Goal: Task Accomplishment & Management: Manage account settings

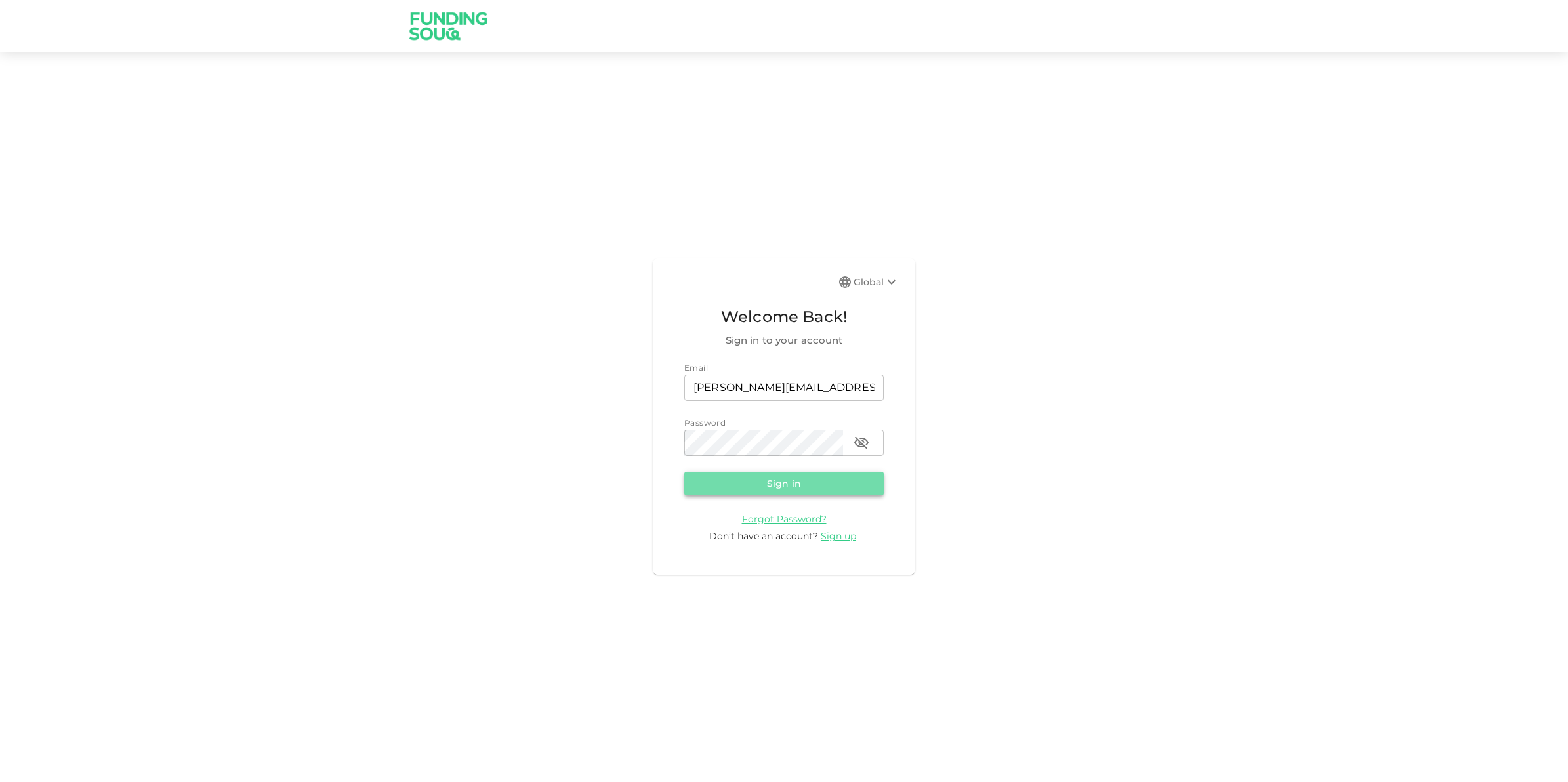
click at [777, 480] on button "Sign in" at bounding box center [784, 484] width 199 height 23
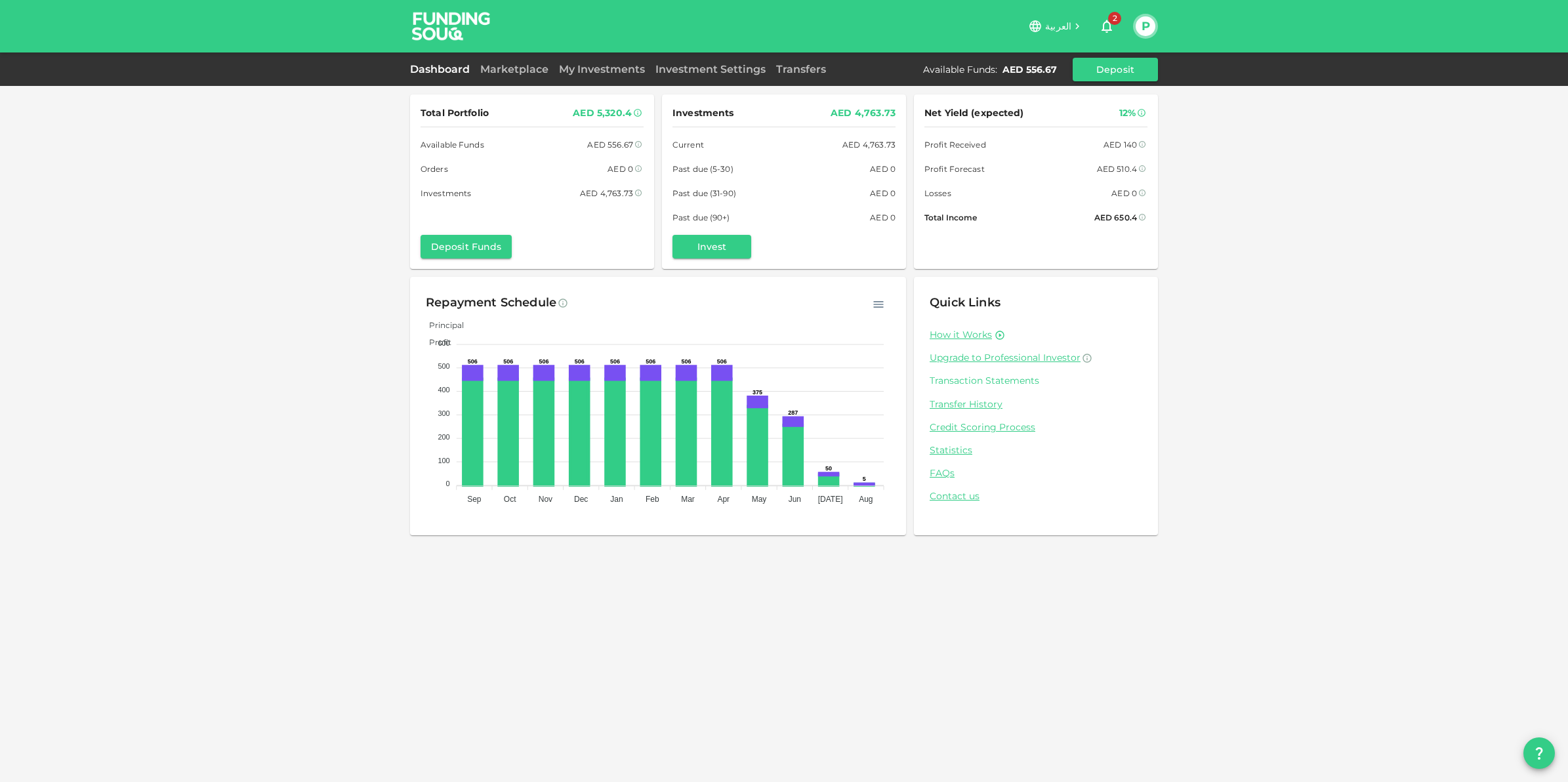
click at [980, 375] on link "Transaction Statements" at bounding box center [1036, 381] width 213 height 12
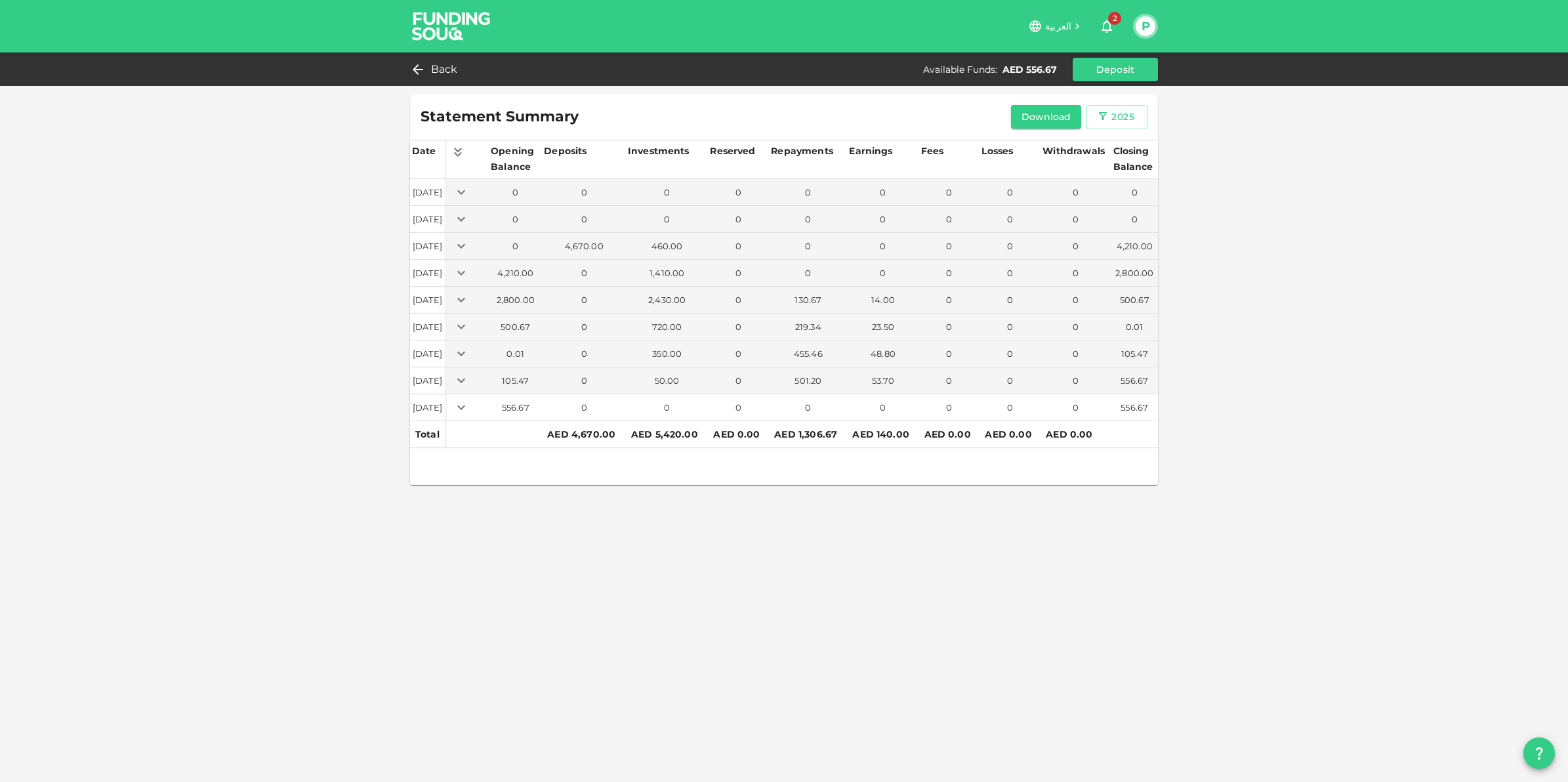
click at [470, 415] on icon "Expand" at bounding box center [461, 407] width 16 height 16
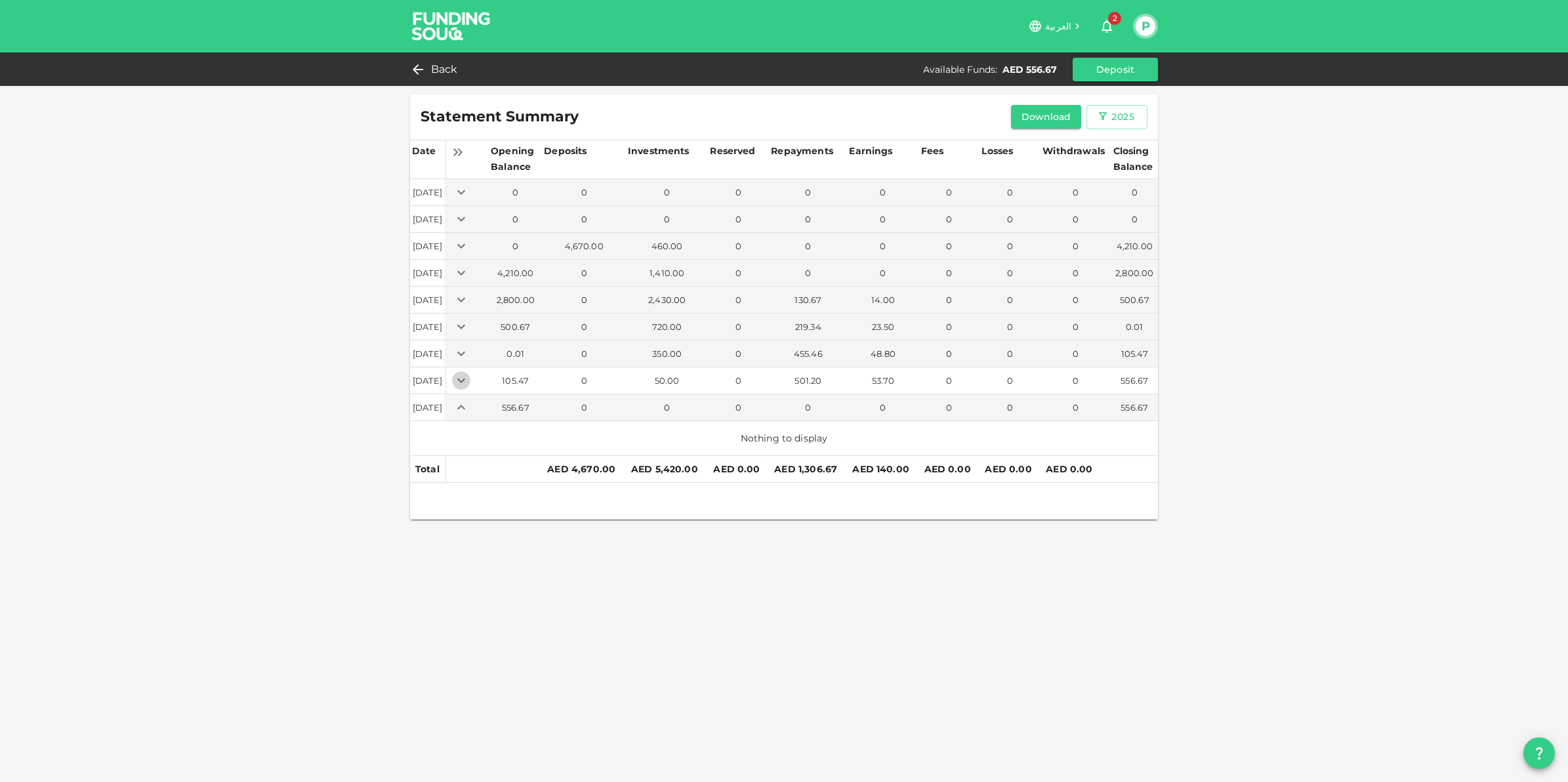
click at [470, 381] on icon "Expand" at bounding box center [461, 380] width 16 height 16
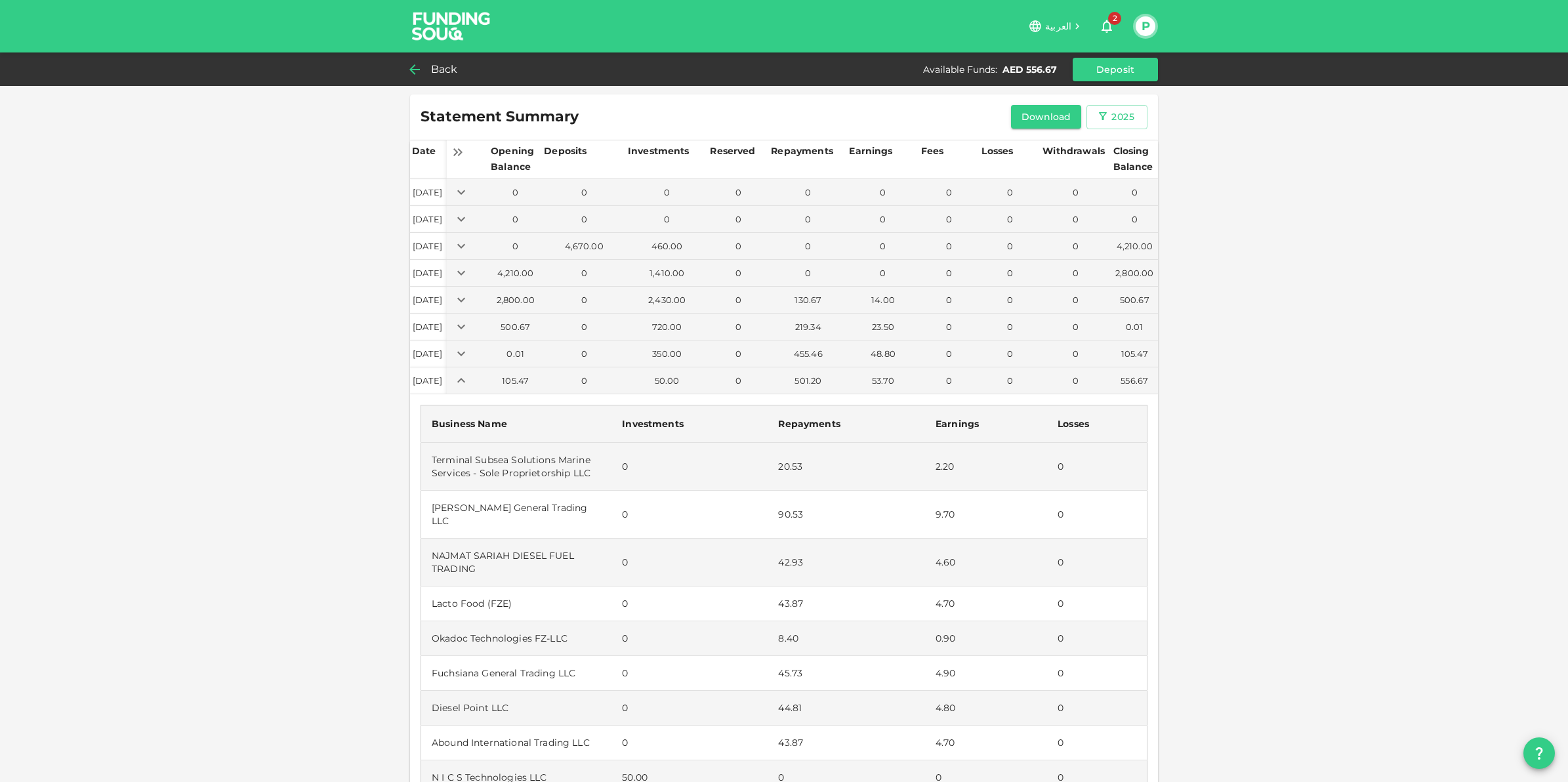
click at [437, 72] on span "Back" at bounding box center [445, 70] width 27 height 19
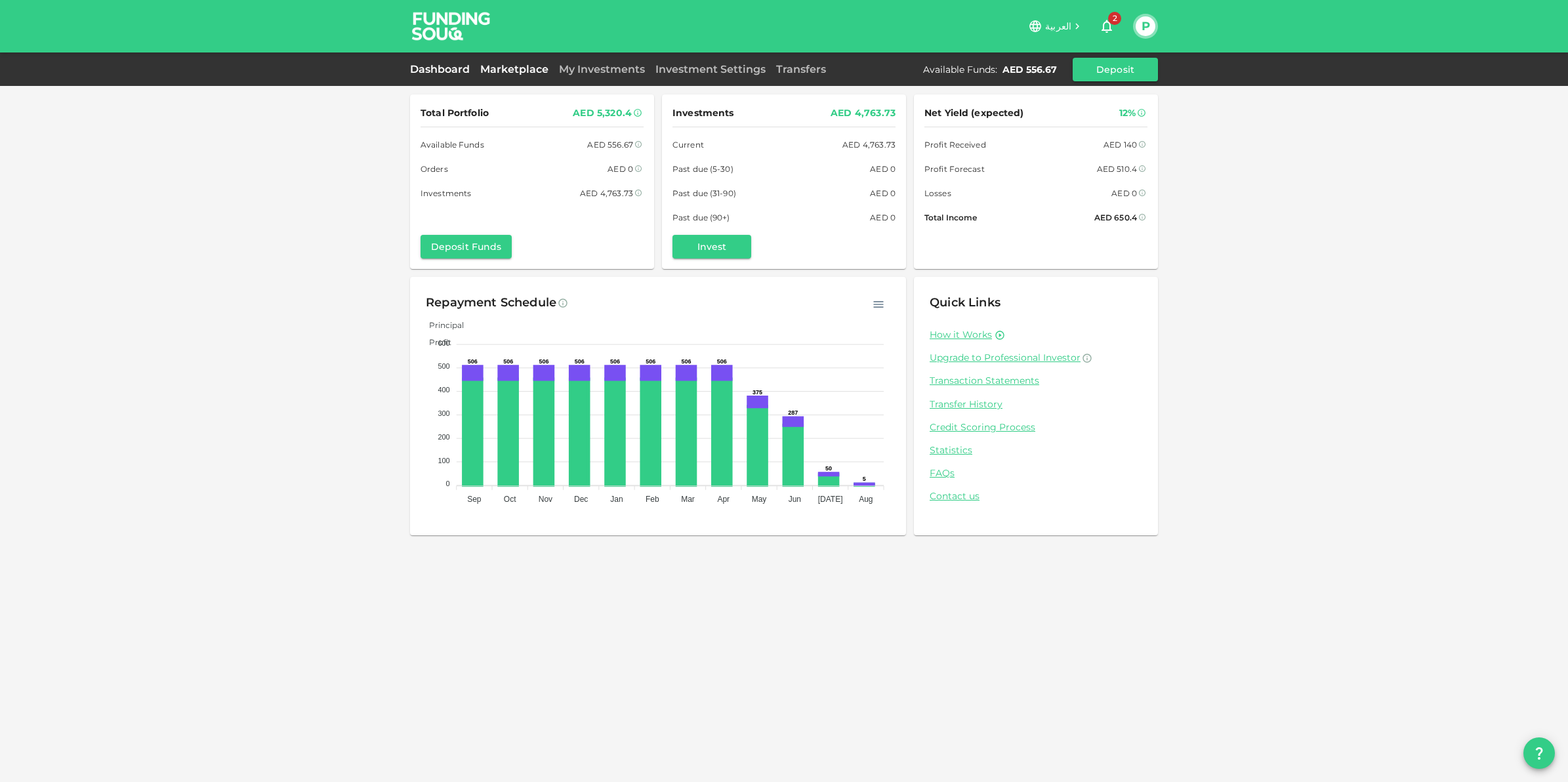
click at [525, 66] on link "Marketplace" at bounding box center [514, 70] width 79 height 12
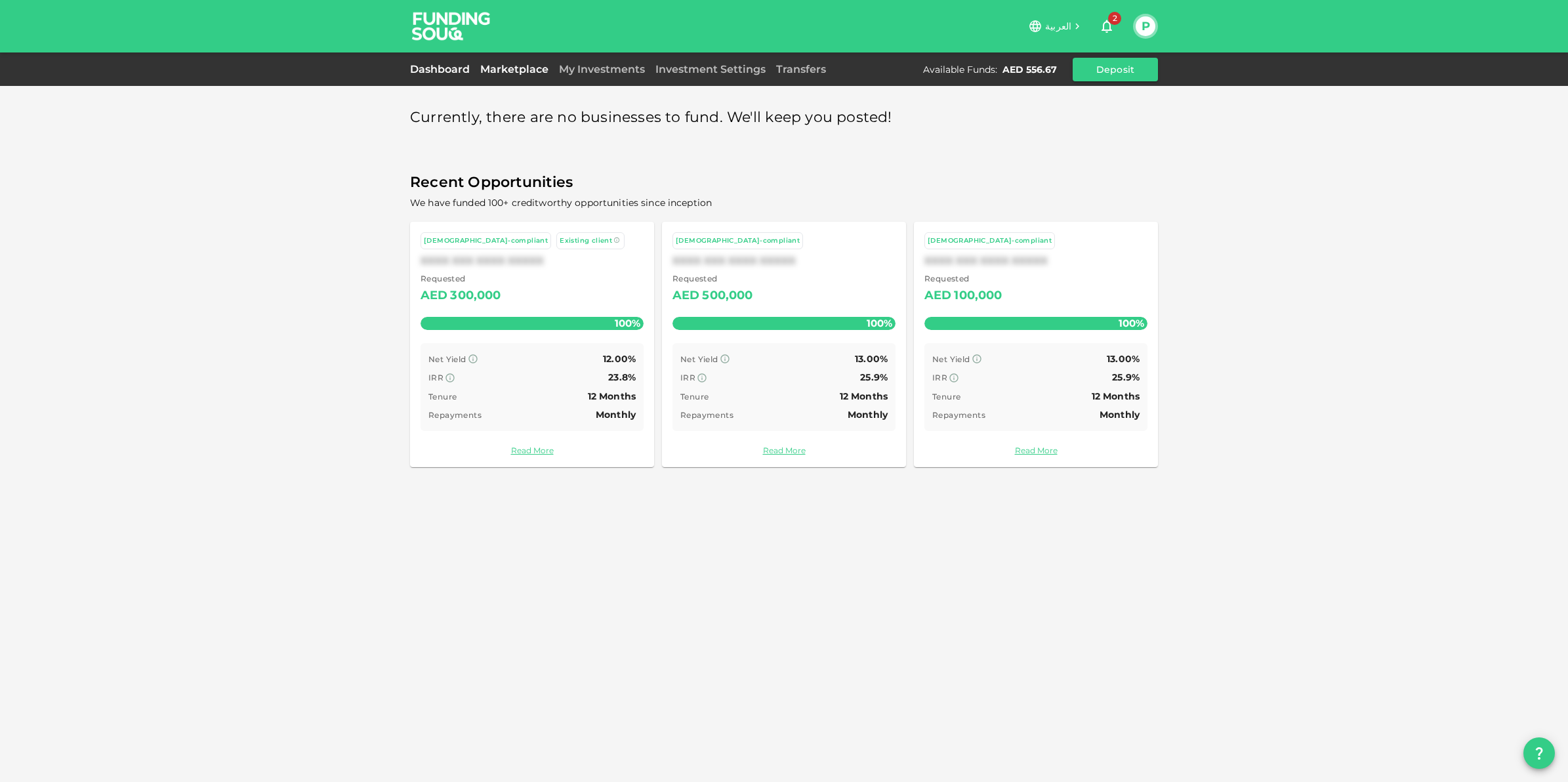
click at [441, 70] on link "Dashboard" at bounding box center [442, 70] width 65 height 12
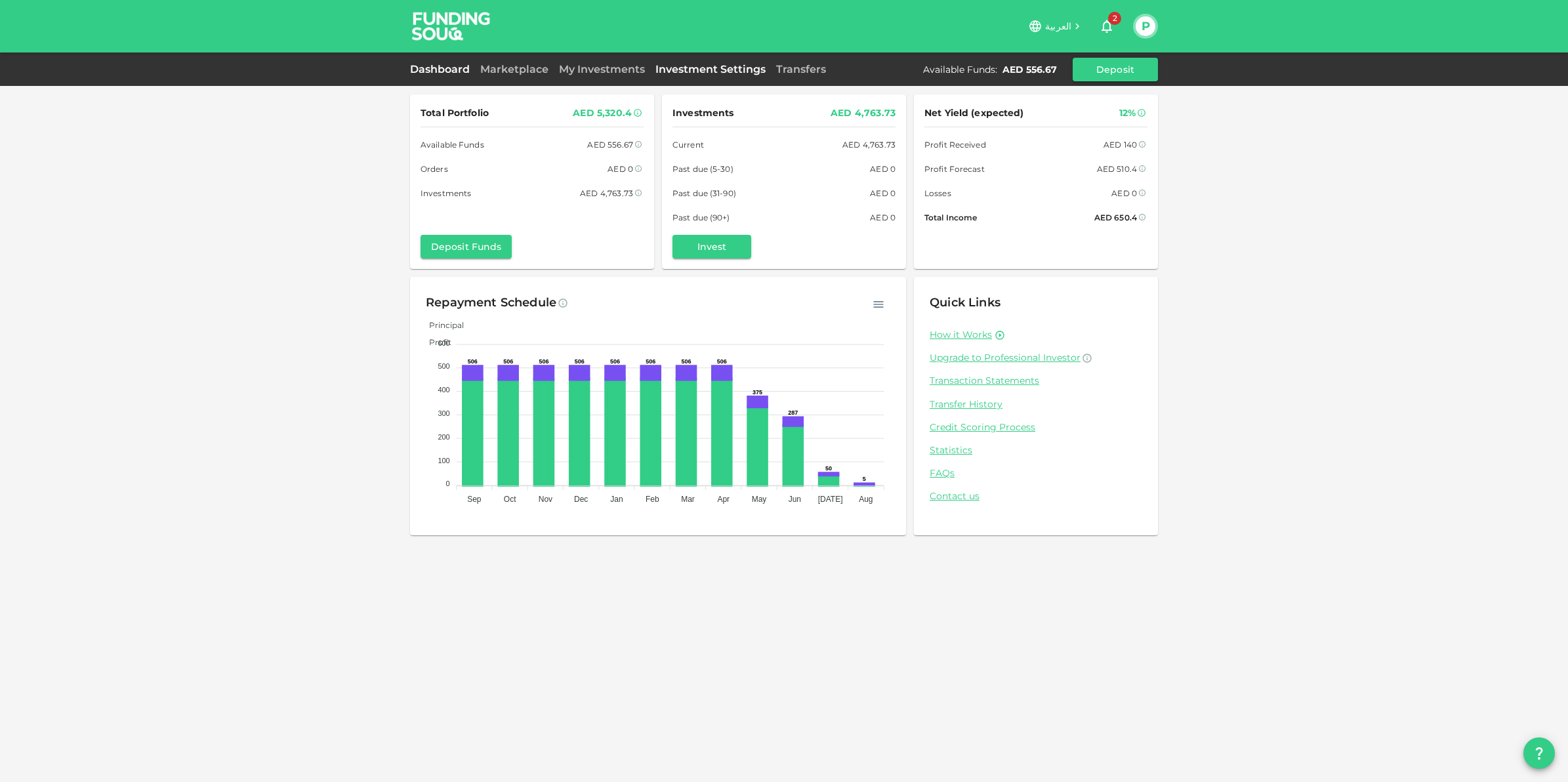
click at [703, 66] on link "Investment Settings" at bounding box center [710, 70] width 121 height 12
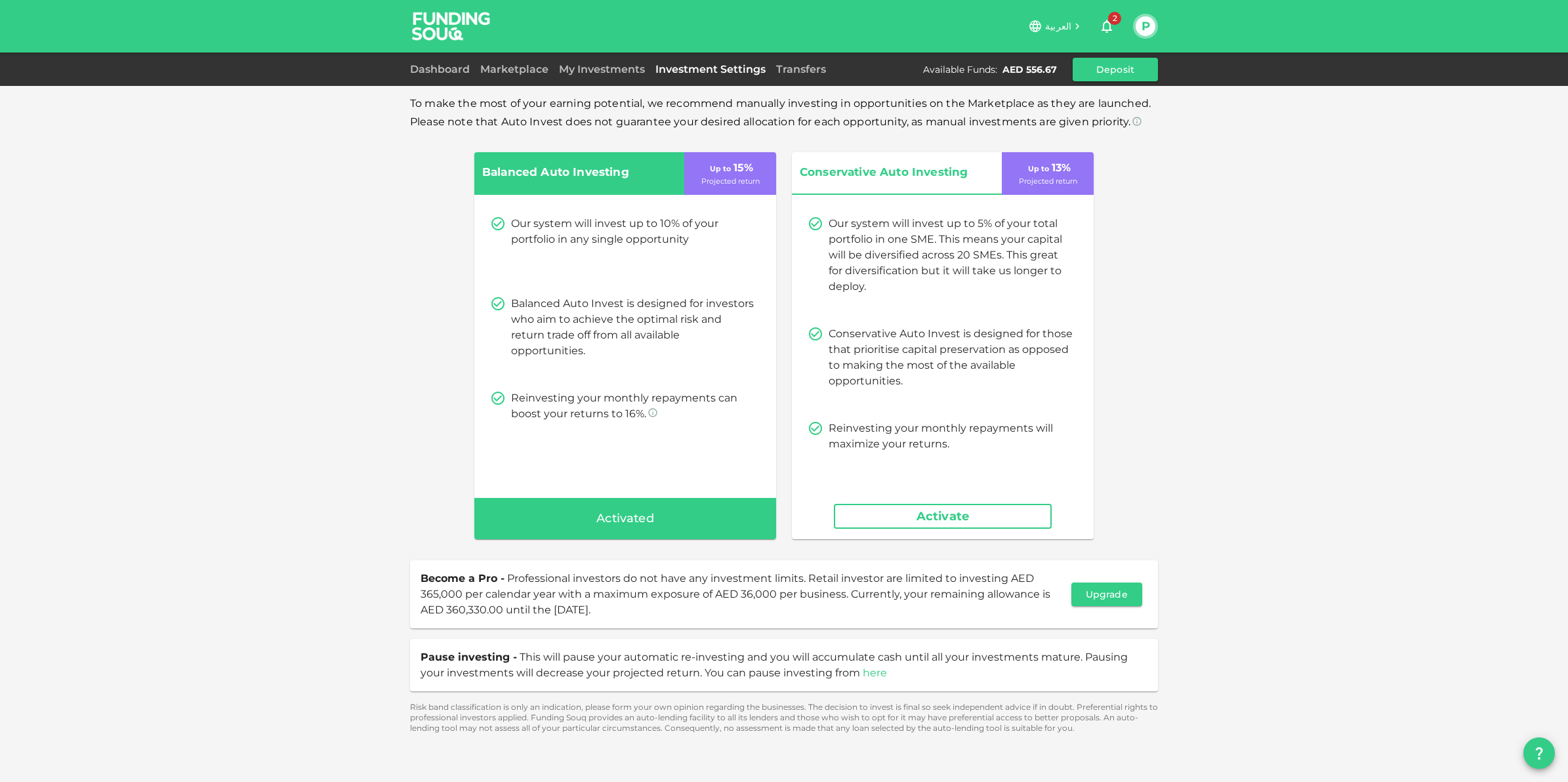
click at [868, 673] on link "here" at bounding box center [874, 673] width 24 height 12
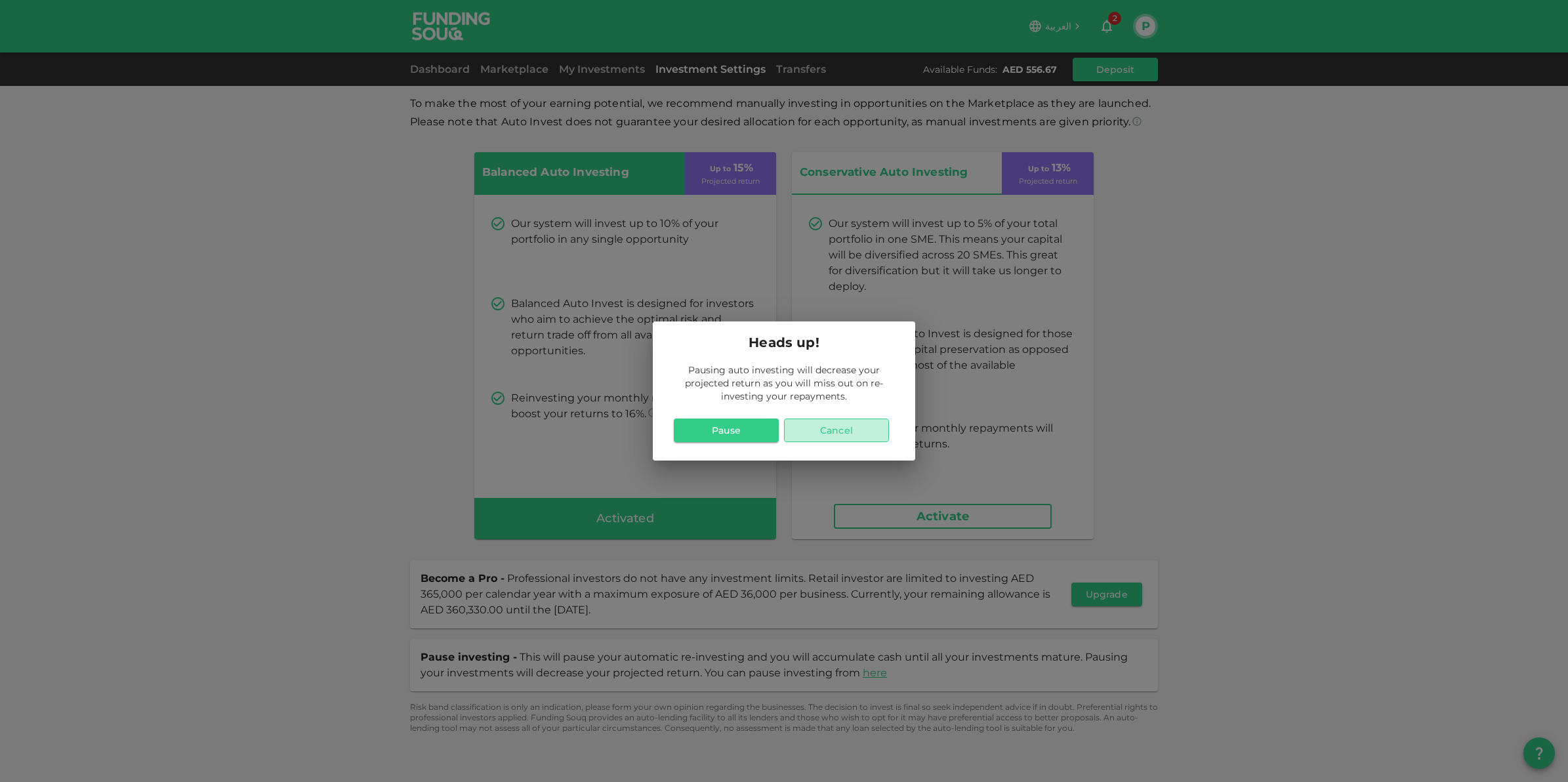
click at [864, 433] on button "Cancel" at bounding box center [837, 430] width 105 height 23
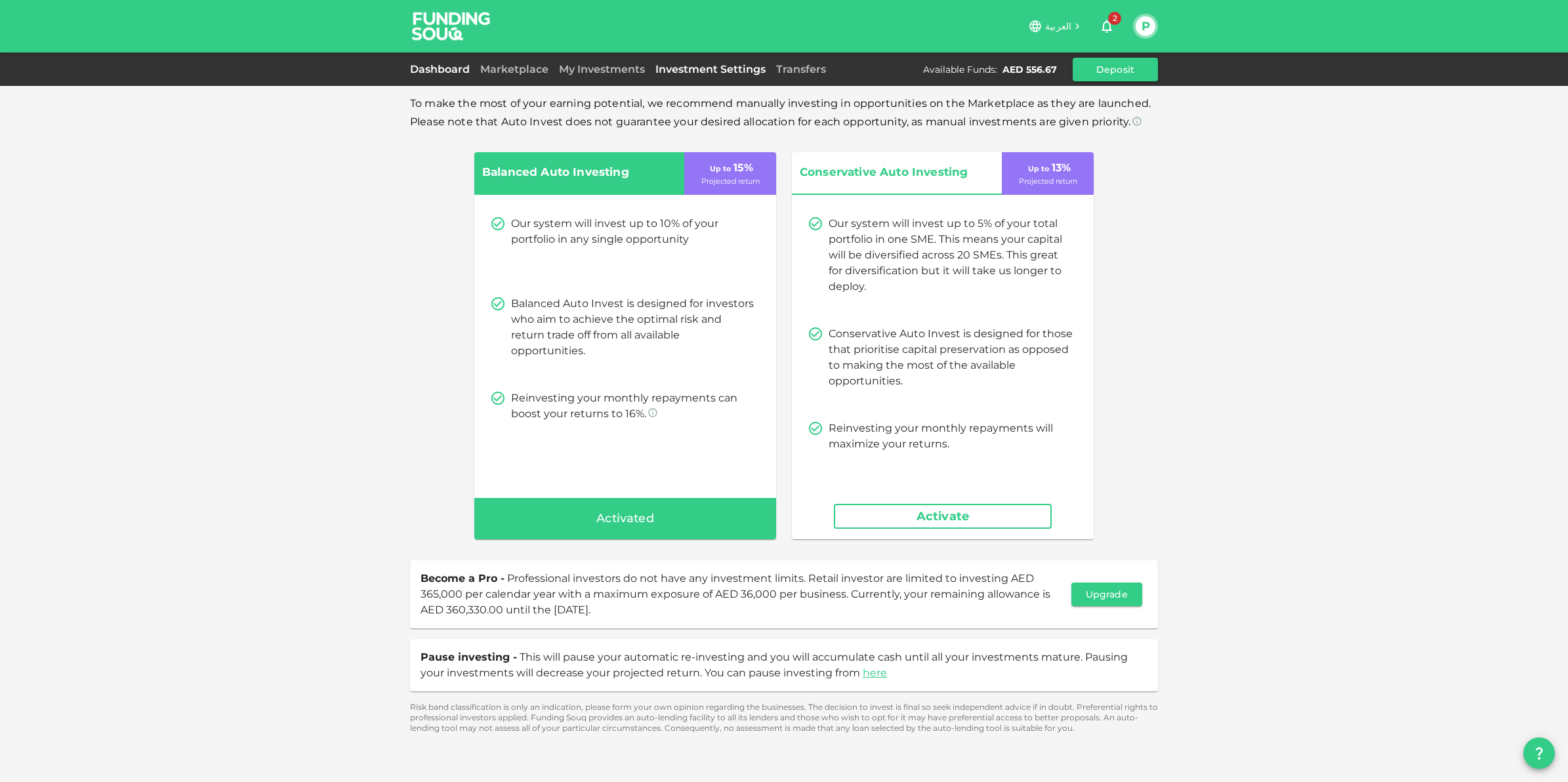
click at [444, 71] on link "Dashboard" at bounding box center [442, 70] width 65 height 12
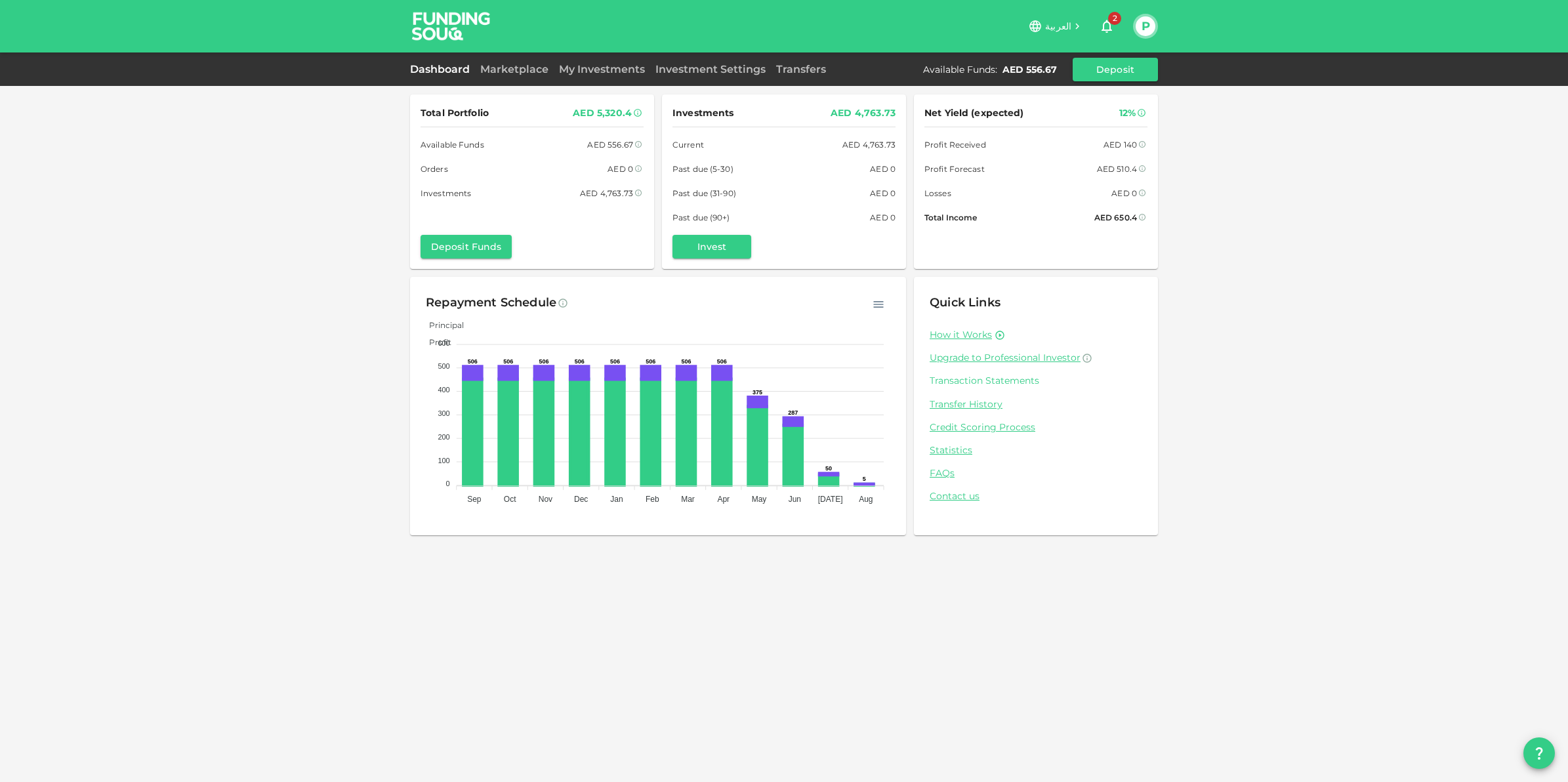
click at [1012, 376] on link "Transaction Statements" at bounding box center [1036, 381] width 213 height 12
